Goal: Task Accomplishment & Management: Manage account settings

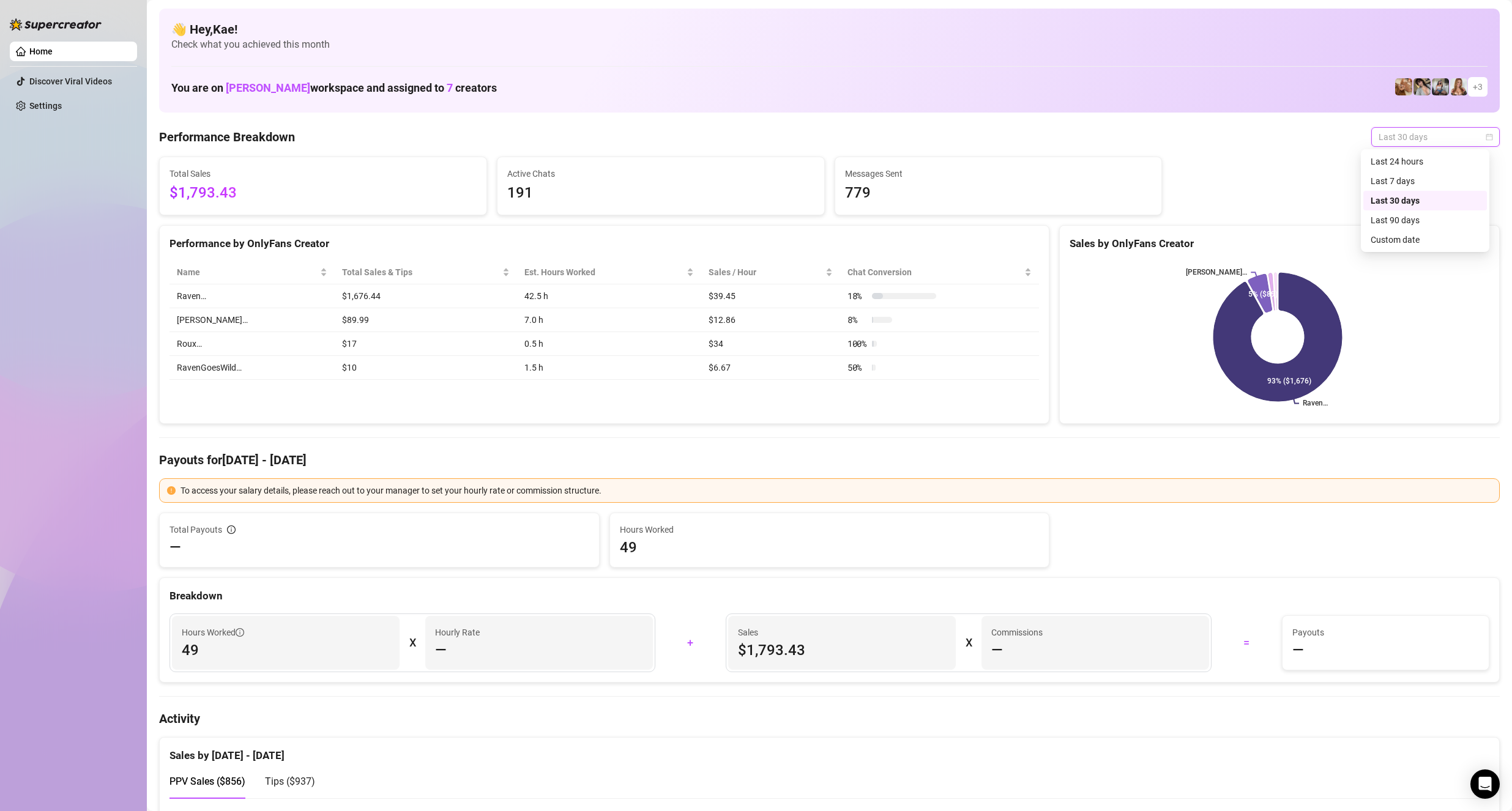
click at [1380, 137] on span "Last 30 days" at bounding box center [1435, 137] width 114 height 18
click at [1401, 203] on div "Last 30 days" at bounding box center [1425, 201] width 109 height 13
click at [1426, 136] on span "Last 30 days" at bounding box center [1435, 137] width 114 height 18
click at [1411, 171] on div "Last 7 days" at bounding box center [1424, 181] width 123 height 20
click at [1416, 139] on span "Last 7 days" at bounding box center [1435, 137] width 114 height 18
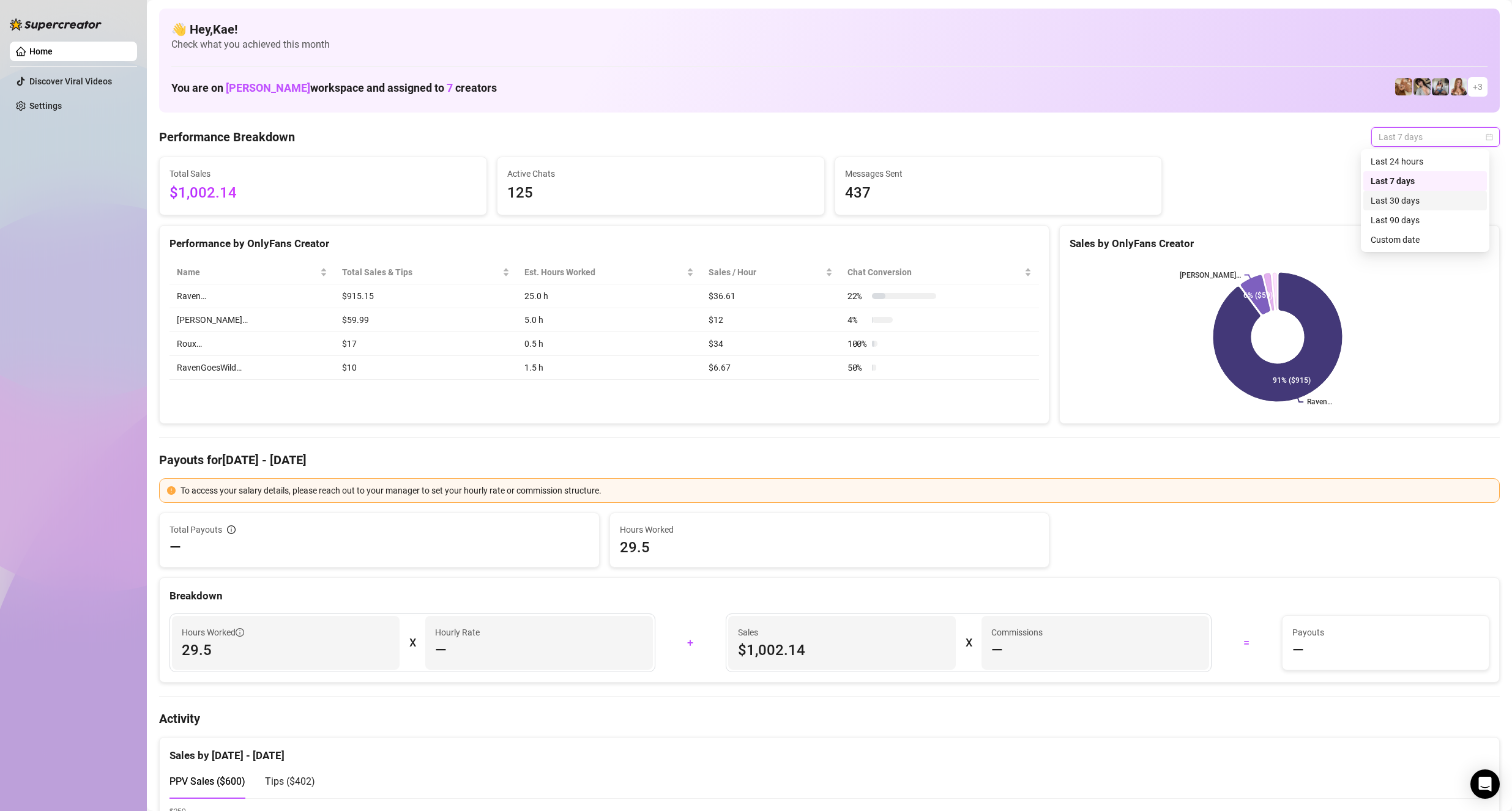
click at [1408, 207] on div "Last 30 days" at bounding box center [1425, 201] width 109 height 13
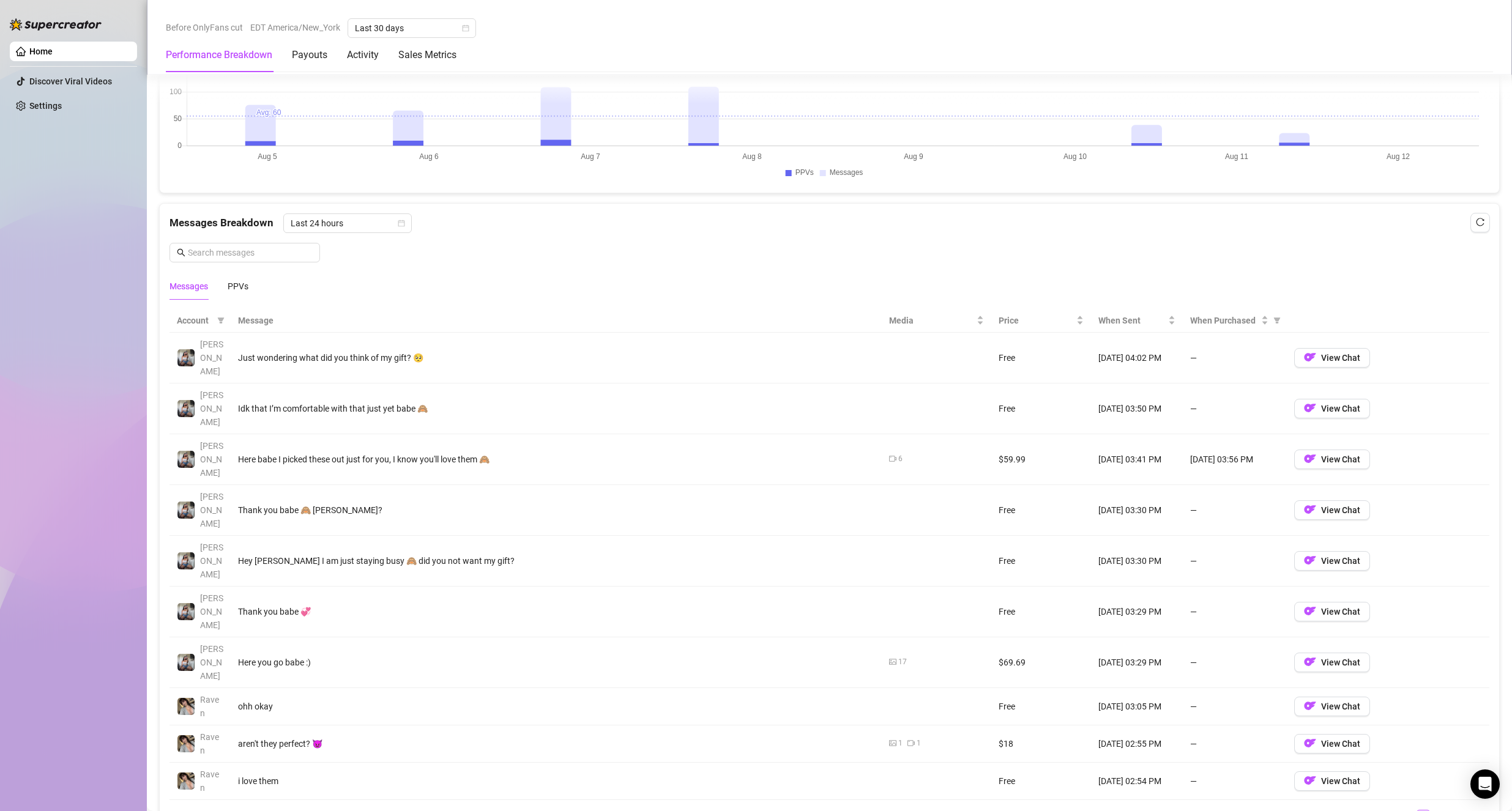
scroll to position [979, 0]
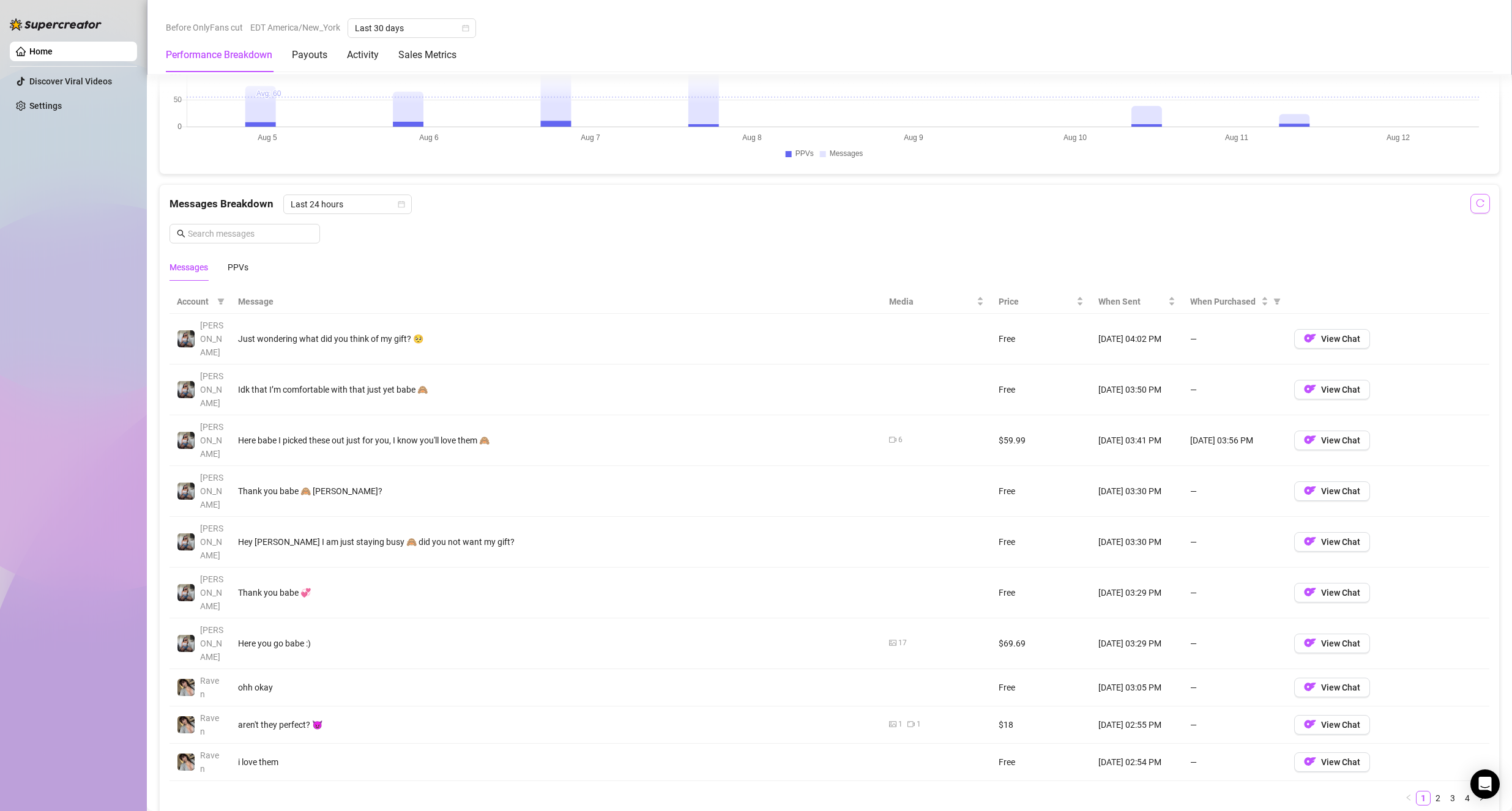
click at [1476, 205] on icon "reload" at bounding box center [1480, 203] width 9 height 9
click at [1475, 205] on button "button" at bounding box center [1480, 203] width 20 height 20
click at [1476, 205] on button "button" at bounding box center [1480, 203] width 20 height 20
click at [335, 214] on div "Last 24 hours" at bounding box center [347, 204] width 129 height 20
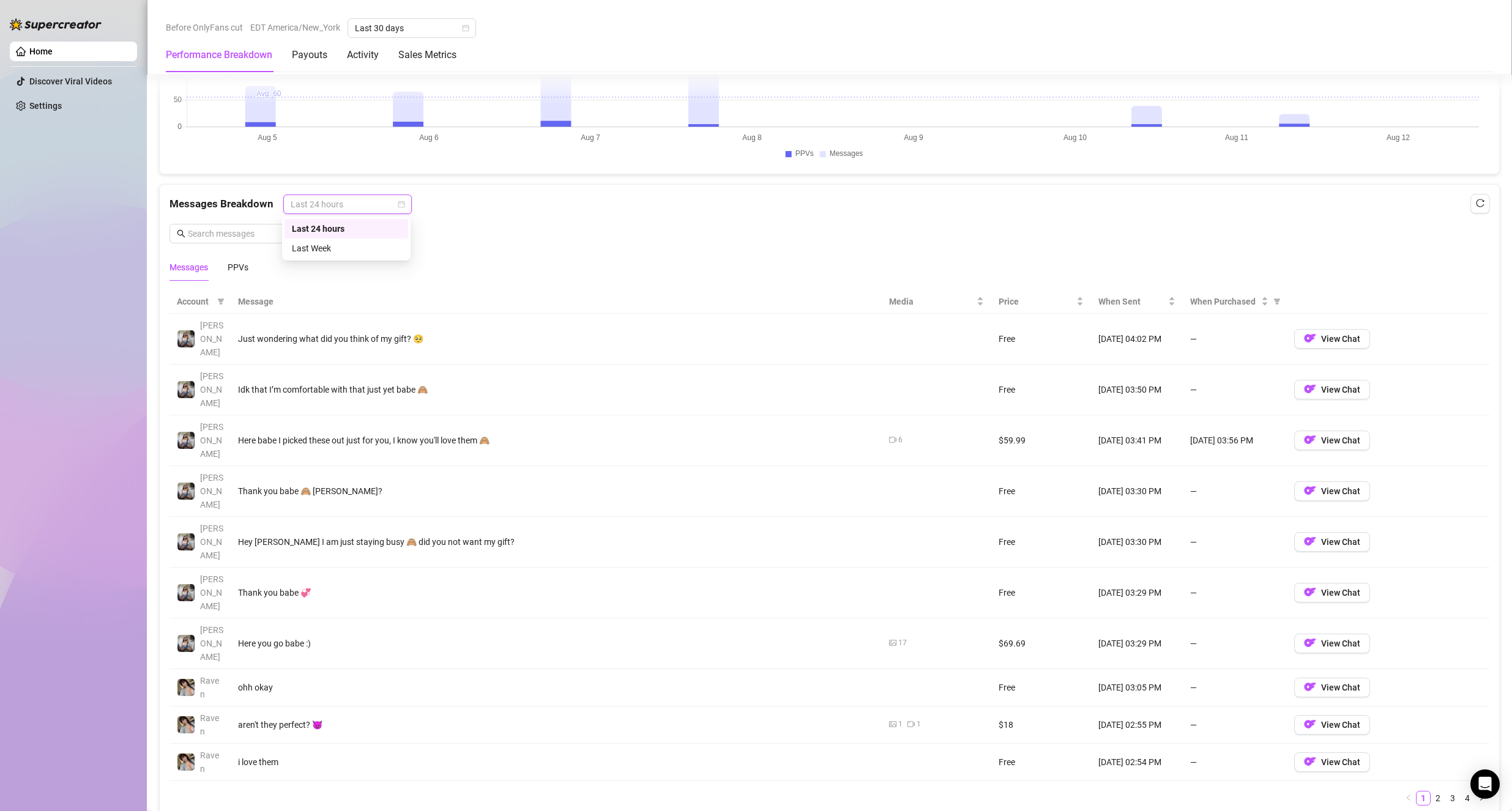
click at [340, 227] on div "Last 24 hours" at bounding box center [346, 229] width 109 height 13
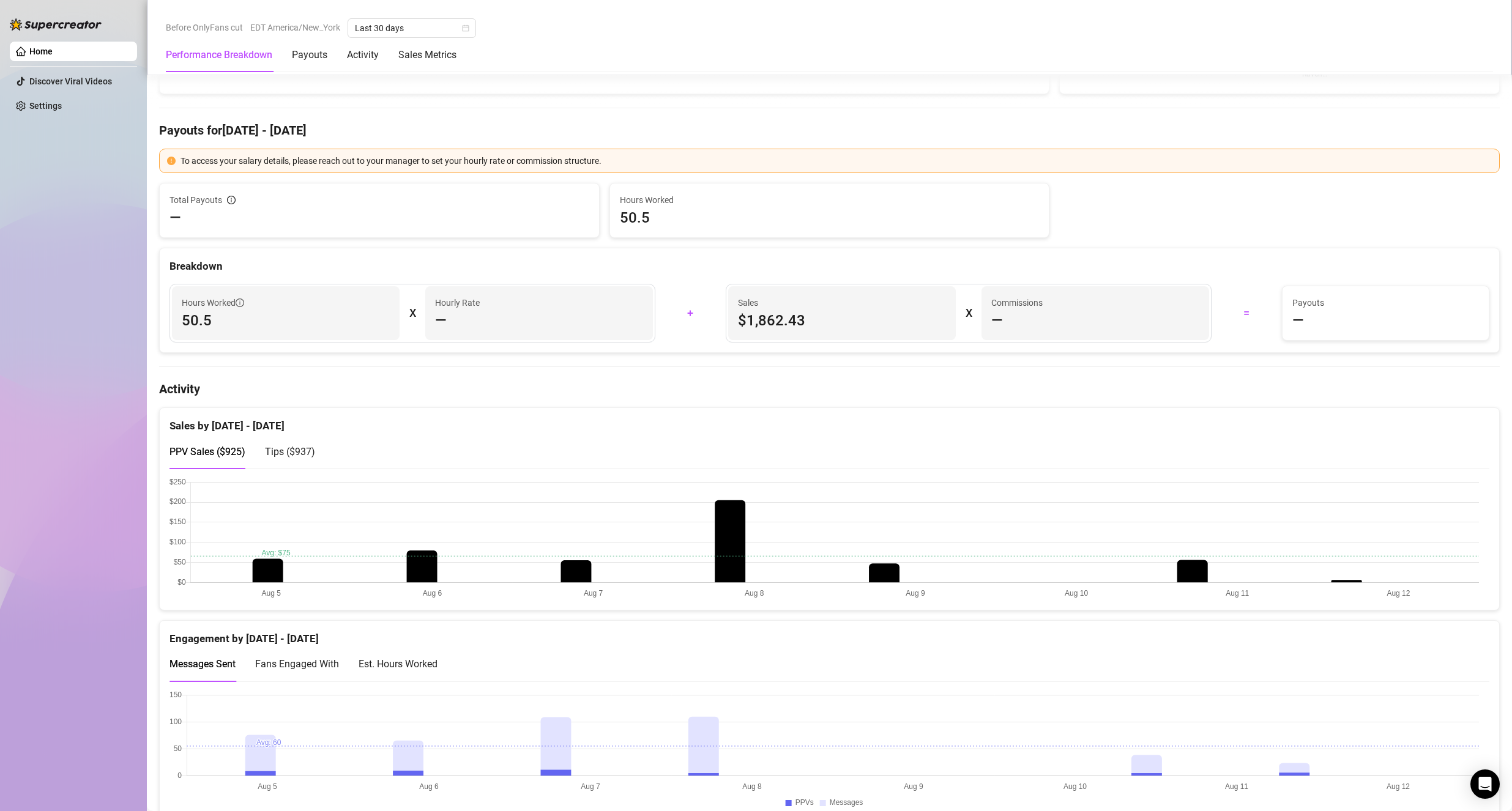
scroll to position [0, 0]
